Goal: Task Accomplishment & Management: Use online tool/utility

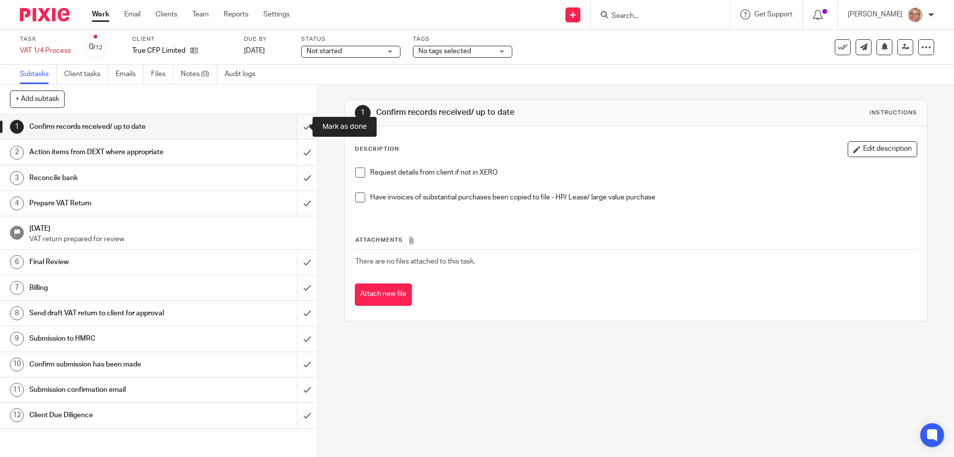
click at [299, 124] on input "submit" at bounding box center [159, 126] width 318 height 25
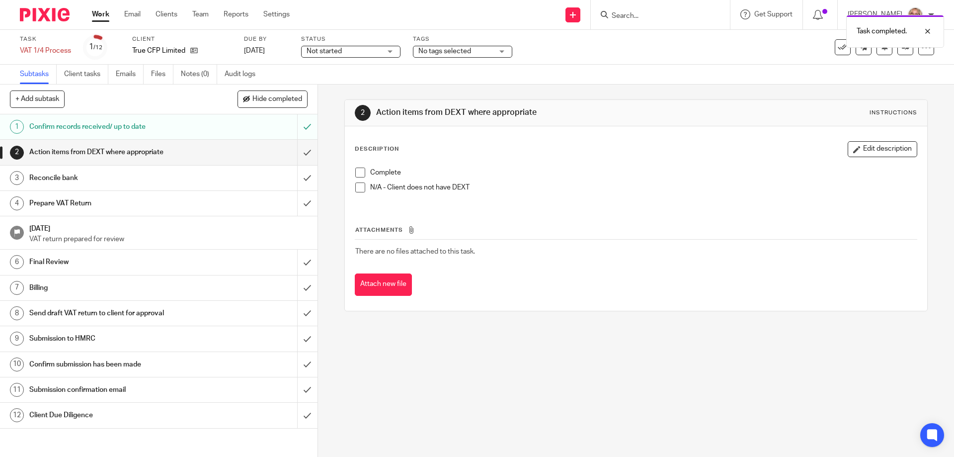
click at [358, 170] on span at bounding box center [360, 173] width 10 height 10
click at [297, 154] on input "submit" at bounding box center [159, 152] width 318 height 25
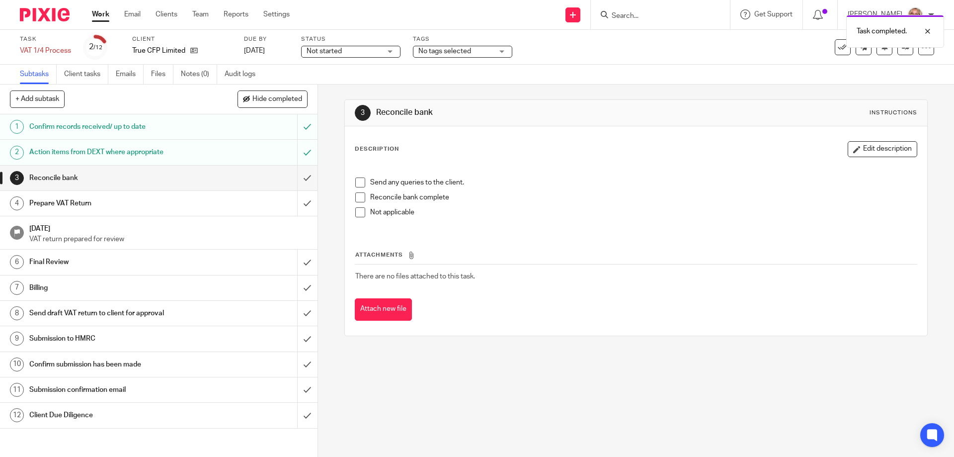
click at [361, 198] on span at bounding box center [360, 197] width 10 height 10
click at [299, 178] on input "submit" at bounding box center [159, 178] width 318 height 25
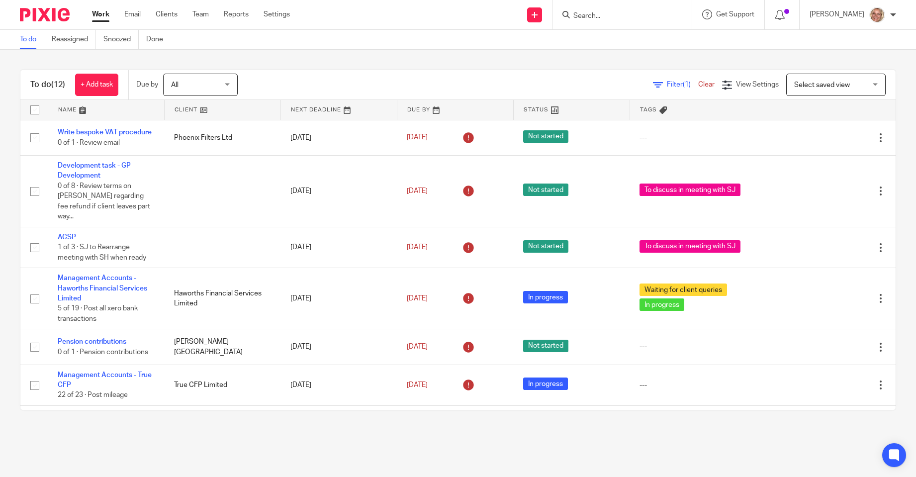
click at [596, 14] on input "Search" at bounding box center [616, 16] width 89 height 9
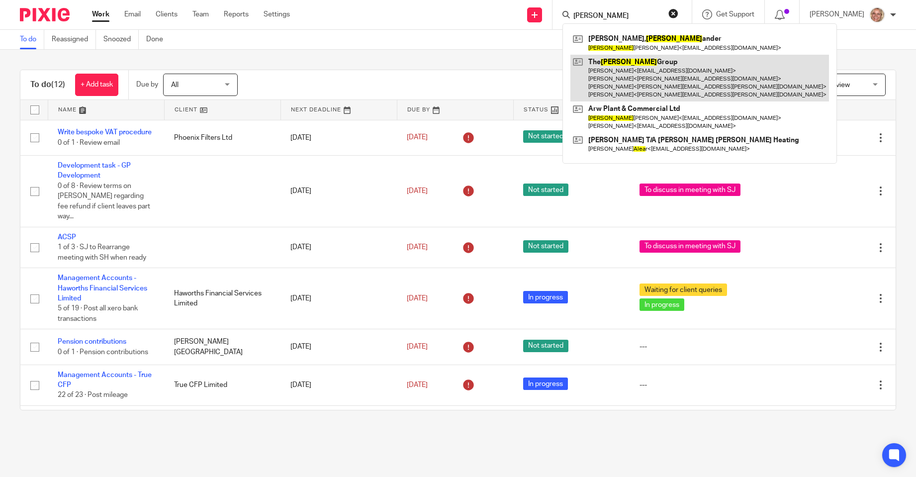
type input "alex"
click at [651, 70] on link at bounding box center [699, 78] width 259 height 47
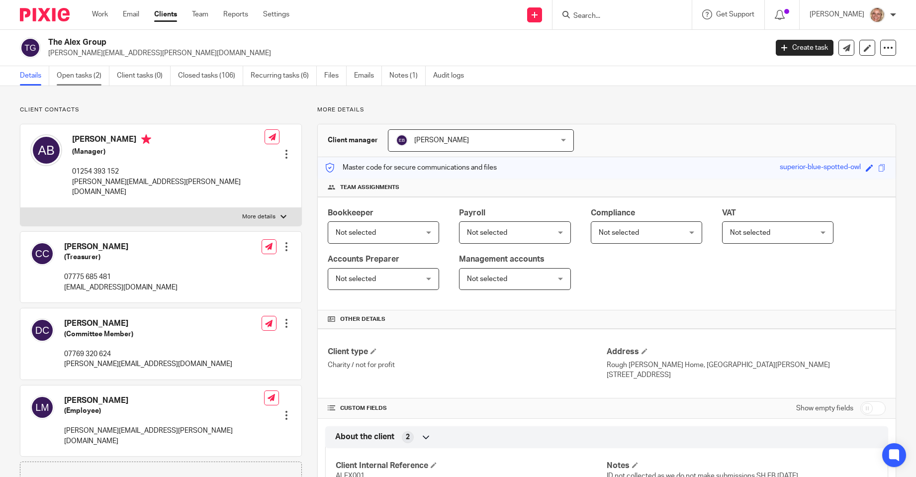
click at [76, 76] on link "Open tasks (2)" at bounding box center [83, 75] width 53 height 19
